Goal: Task Accomplishment & Management: Use online tool/utility

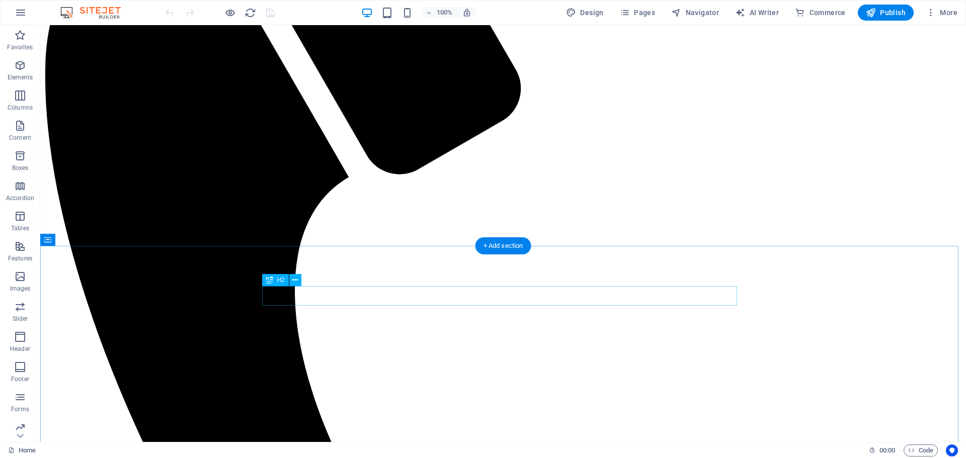
scroll to position [352, 0]
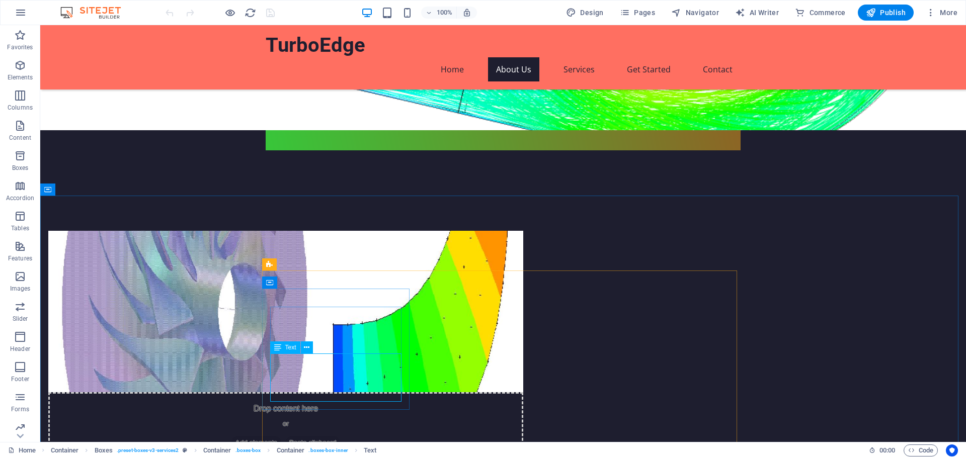
click at [290, 347] on span "Text" at bounding box center [290, 348] width 11 height 6
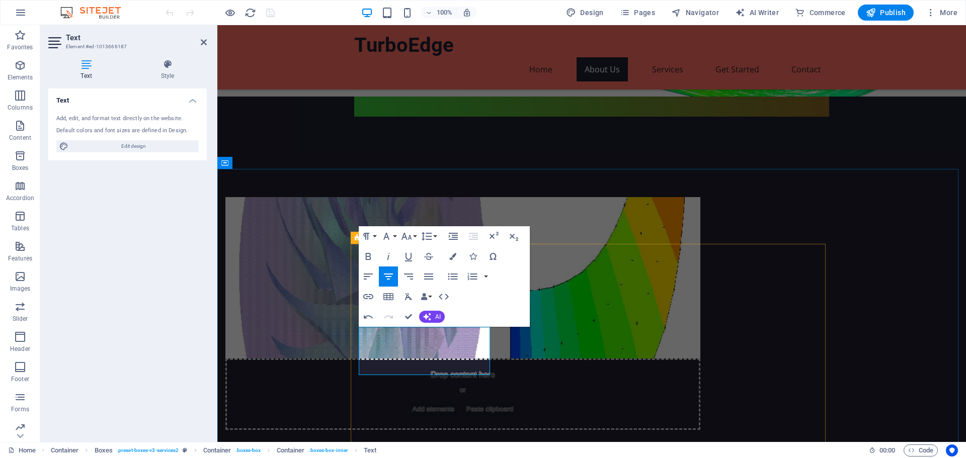
scroll to position [402, 0]
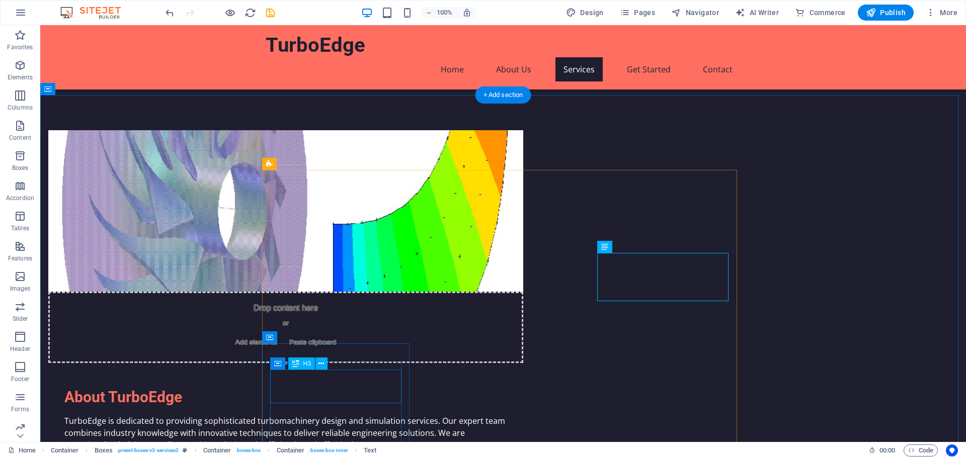
scroll to position [503, 0]
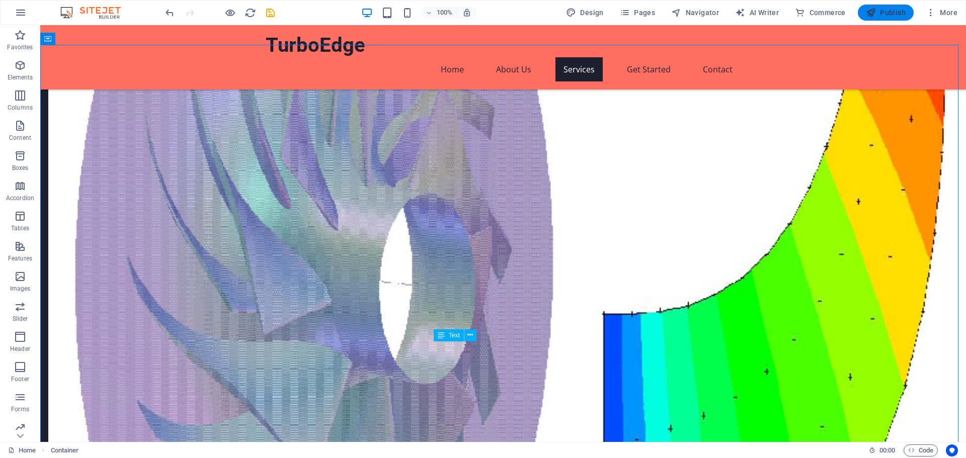
click at [899, 10] on span "Publish" at bounding box center [886, 13] width 40 height 10
